Goal: Task Accomplishment & Management: Manage account settings

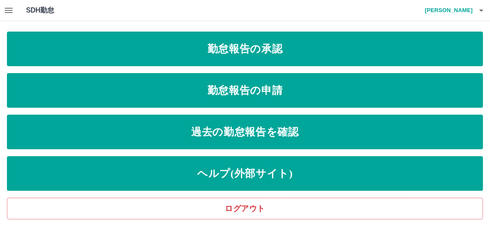
click at [8, 10] on icon "button" at bounding box center [9, 10] width 8 height 5
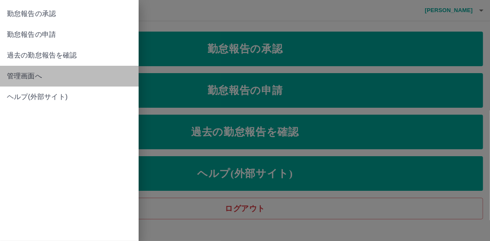
click at [31, 72] on span "管理画面へ" at bounding box center [69, 76] width 125 height 10
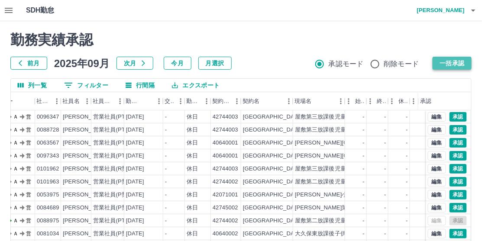
click at [456, 60] on button "一括承認" at bounding box center [452, 63] width 39 height 13
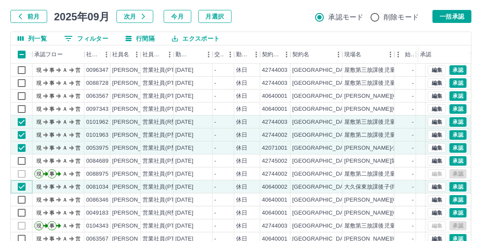
scroll to position [38, 0]
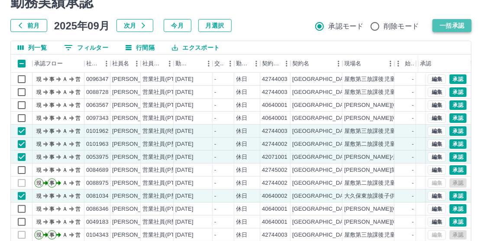
click at [459, 23] on button "一括承認" at bounding box center [452, 25] width 39 height 13
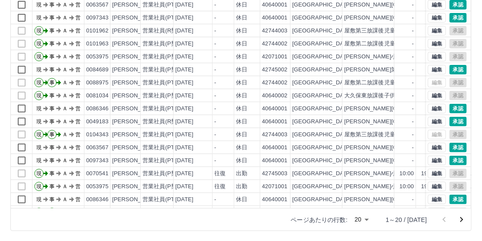
scroll to position [0, 0]
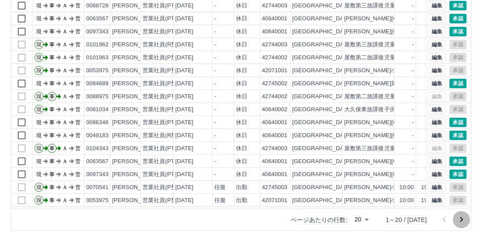
click at [459, 221] on icon "次のページへ" at bounding box center [462, 220] width 10 height 10
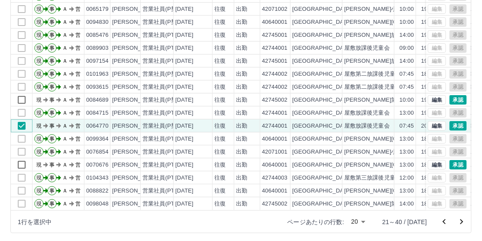
scroll to position [124, 0]
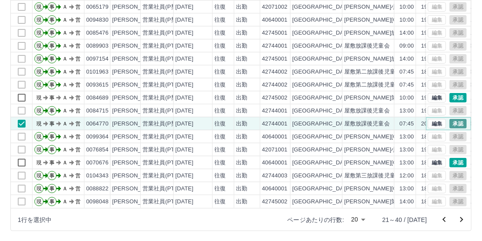
click at [452, 119] on button "承認" at bounding box center [458, 124] width 17 height 10
drag, startPoint x: 460, startPoint y: 218, endPoint x: 453, endPoint y: 201, distance: 18.3
click at [460, 218] on icon "次のページへ" at bounding box center [462, 220] width 10 height 10
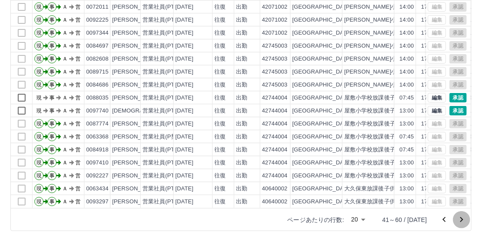
click at [461, 219] on icon "次のページへ" at bounding box center [462, 220] width 10 height 10
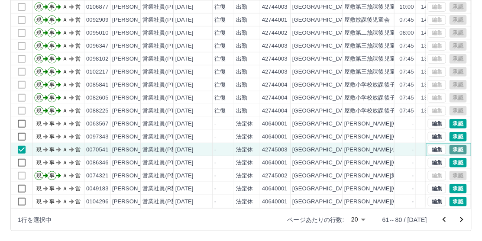
click at [451, 145] on button "承認" at bounding box center [458, 150] width 17 height 10
click at [459, 217] on icon "次のページへ" at bounding box center [462, 220] width 10 height 10
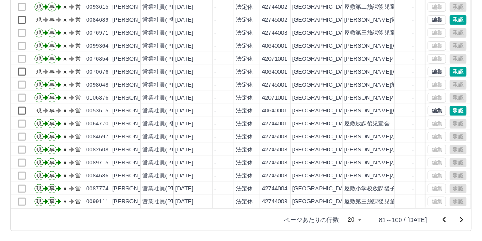
click at [464, 219] on icon "次のページへ" at bounding box center [462, 220] width 10 height 10
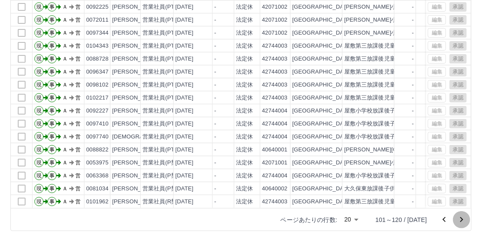
click at [463, 218] on icon "次のページへ" at bounding box center [462, 220] width 10 height 10
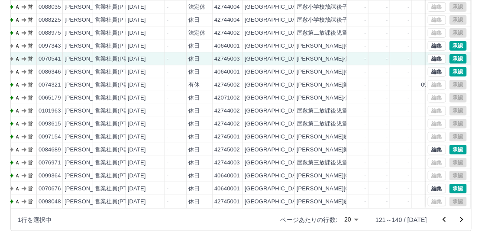
scroll to position [45, 4]
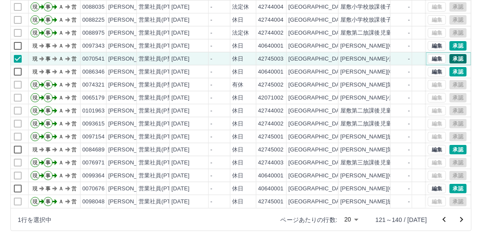
click at [450, 54] on button "承認" at bounding box center [458, 59] width 17 height 10
click at [460, 218] on icon "次のページへ" at bounding box center [462, 220] width 10 height 10
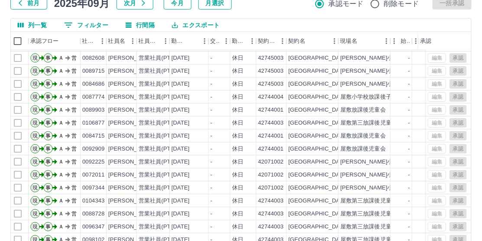
scroll to position [124, 0]
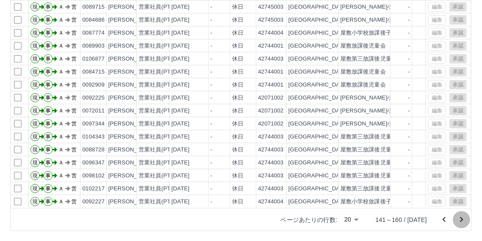
drag, startPoint x: 460, startPoint y: 219, endPoint x: 460, endPoint y: 210, distance: 9.5
click at [460, 219] on icon "次のページへ" at bounding box center [462, 220] width 10 height 10
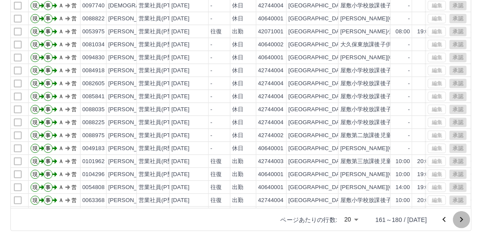
click at [460, 220] on icon "次のページへ" at bounding box center [462, 220] width 10 height 10
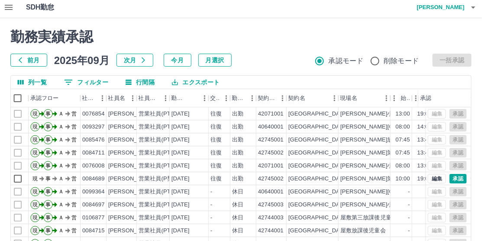
scroll to position [0, 0]
